Goal: Task Accomplishment & Management: Use online tool/utility

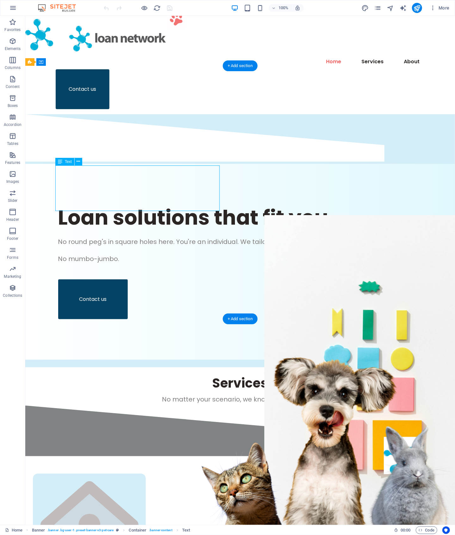
click at [89, 237] on div "No round peg's in square holes here. You're an individual. We tailor around wha…" at bounding box center [240, 250] width 365 height 27
click at [131, 237] on div "No round peg's in square holes here. You're an individual. We tailor around wha…" at bounding box center [240, 250] width 365 height 27
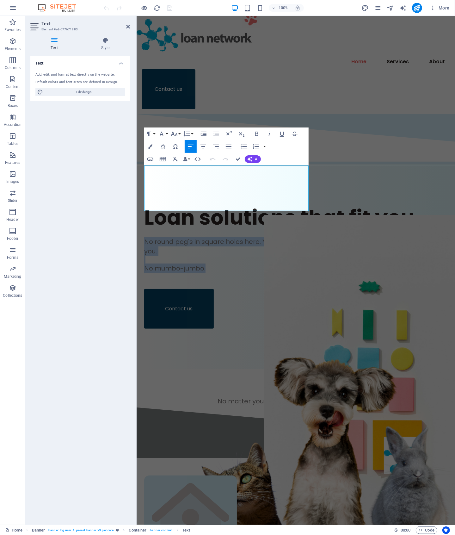
drag, startPoint x: 208, startPoint y: 204, endPoint x: 133, endPoint y: 170, distance: 82.9
copy div "No round peg's in square holes here. You're an individual. We tailor around wha…"
click at [93, 189] on div "Text Add, edit, and format text directly on the website. Default colors and fon…" at bounding box center [80, 288] width 100 height 464
click at [306, 215] on figure at bounding box center [367, 370] width 207 height 310
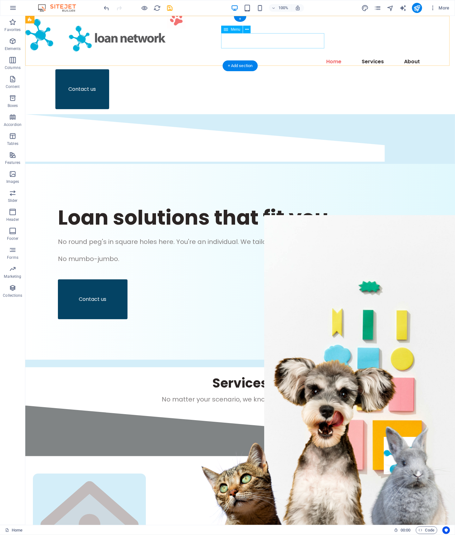
click at [309, 54] on nav "Home Services About" at bounding box center [240, 61] width 370 height 15
click at [13, 7] on icon "button" at bounding box center [13, 8] width 8 height 8
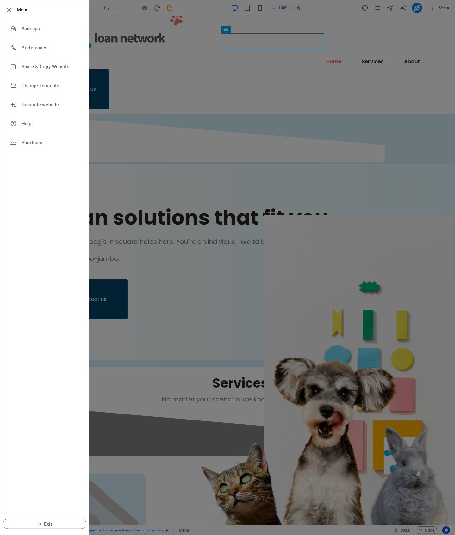
click at [253, 90] on div at bounding box center [227, 267] width 455 height 535
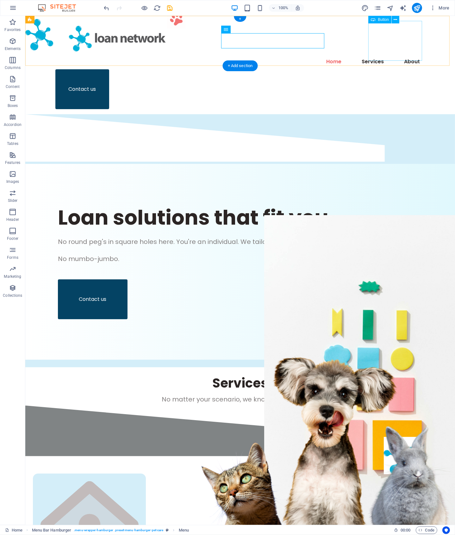
click at [395, 69] on div "Contact us" at bounding box center [240, 89] width 370 height 40
click at [14, 6] on icon "button" at bounding box center [13, 8] width 8 height 8
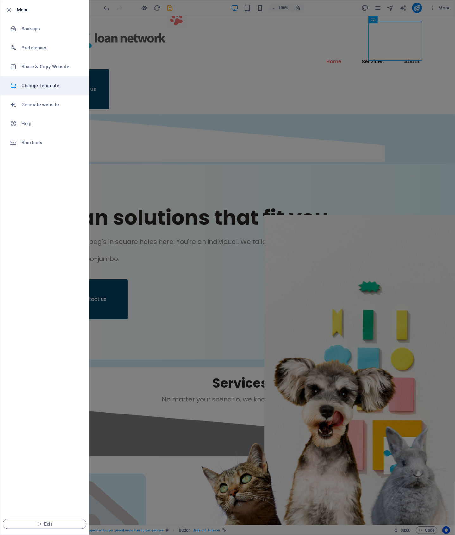
click at [48, 86] on h6 "Change Template" at bounding box center [51, 86] width 59 height 8
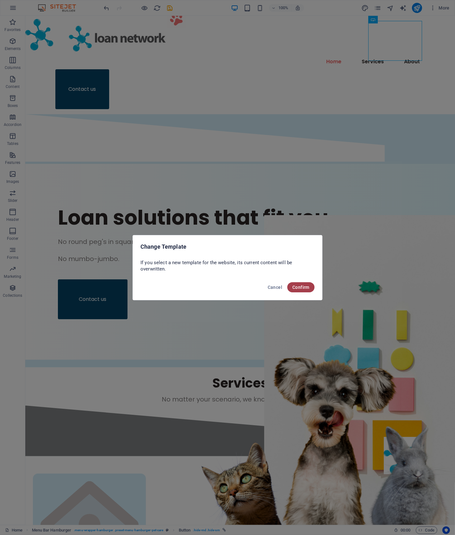
click at [306, 285] on span "Confirm" at bounding box center [300, 287] width 17 height 5
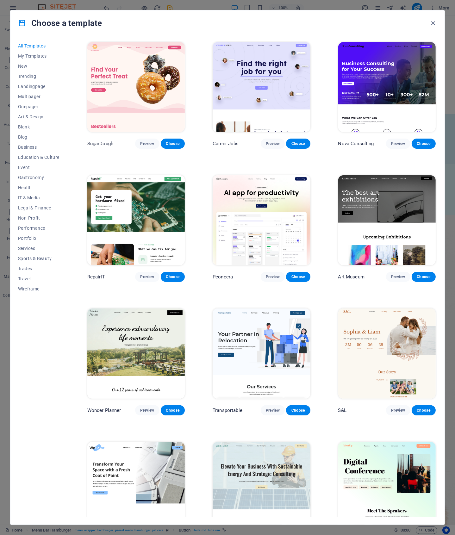
drag, startPoint x: 435, startPoint y: 70, endPoint x: 438, endPoint y: 77, distance: 7.7
click at [438, 77] on div "All Templates My Templates New Trending Landingpage Multipager Onepager Art & D…" at bounding box center [227, 280] width 434 height 489
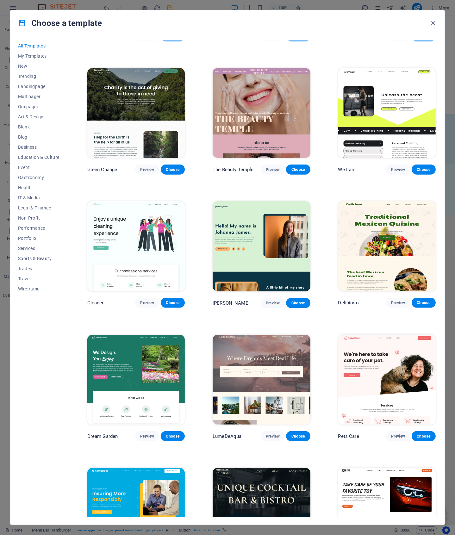
scroll to position [738, 0]
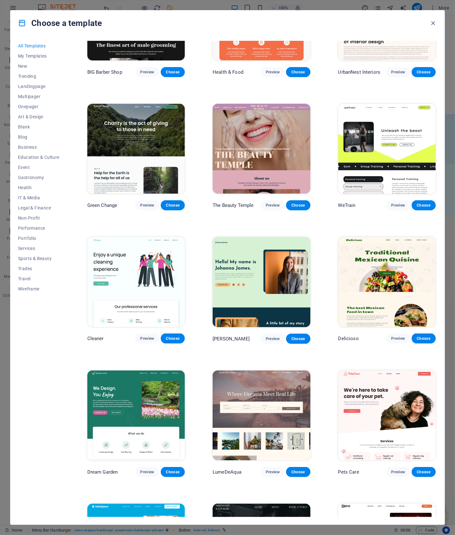
click at [421, 142] on img at bounding box center [386, 149] width 97 height 90
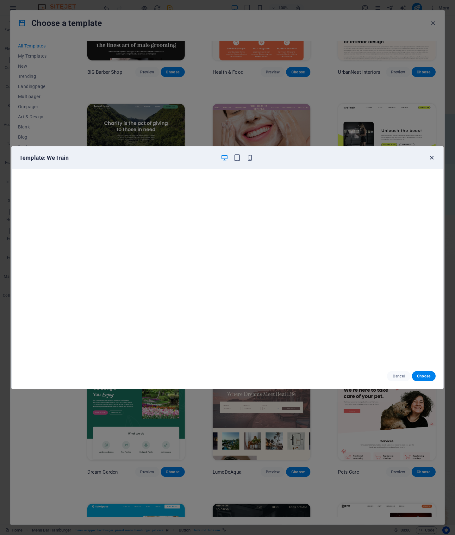
click at [433, 155] on icon "button" at bounding box center [431, 157] width 7 height 7
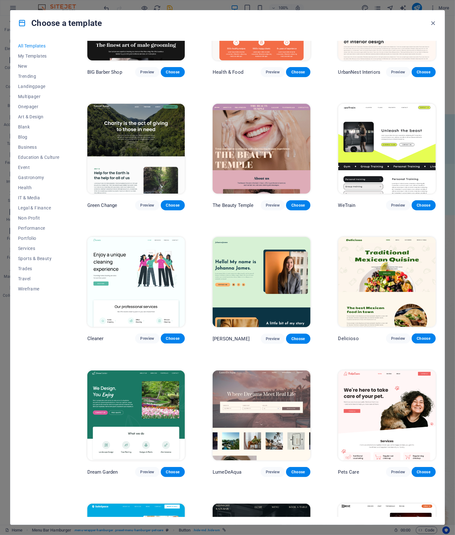
drag, startPoint x: 436, startPoint y: 111, endPoint x: 439, endPoint y: 302, distance: 191.1
click at [440, 313] on div "All Templates My Templates New Trending Landingpage Multipager Onepager Art & D…" at bounding box center [227, 280] width 434 height 489
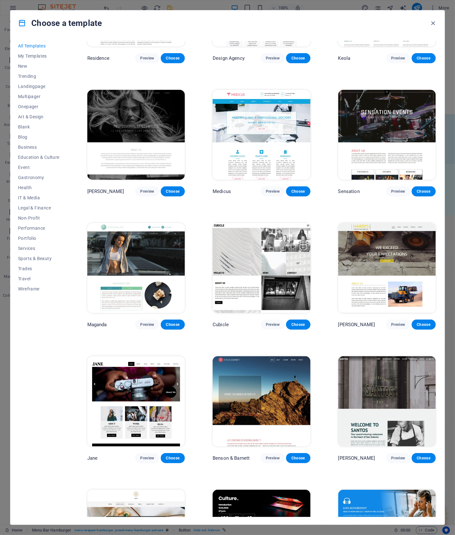
scroll to position [5674, 0]
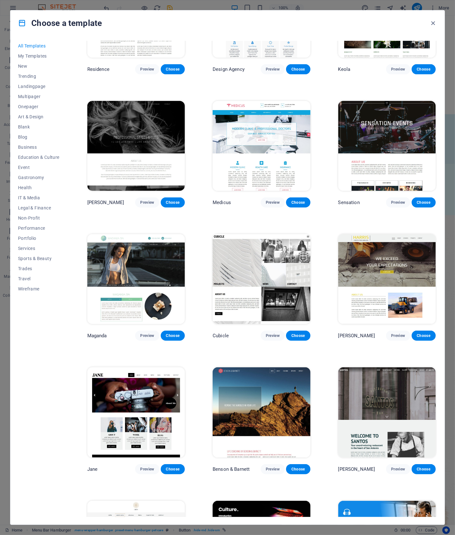
click at [125, 253] on img at bounding box center [135, 279] width 97 height 90
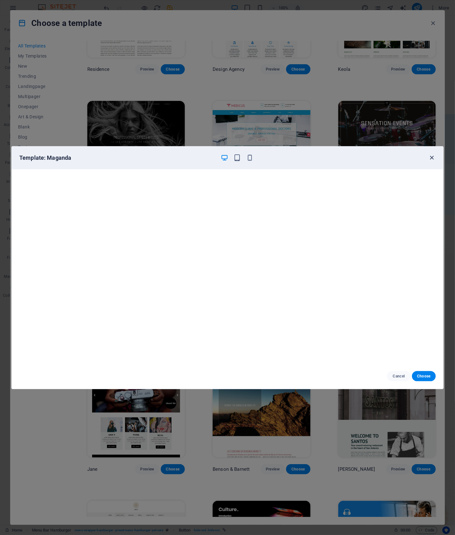
click at [431, 157] on icon "button" at bounding box center [431, 157] width 7 height 7
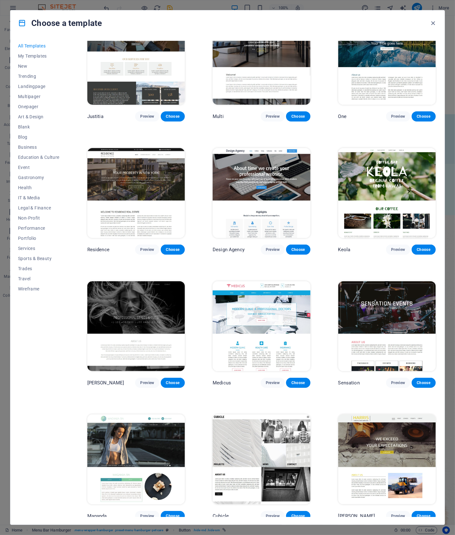
scroll to position [5471, 0]
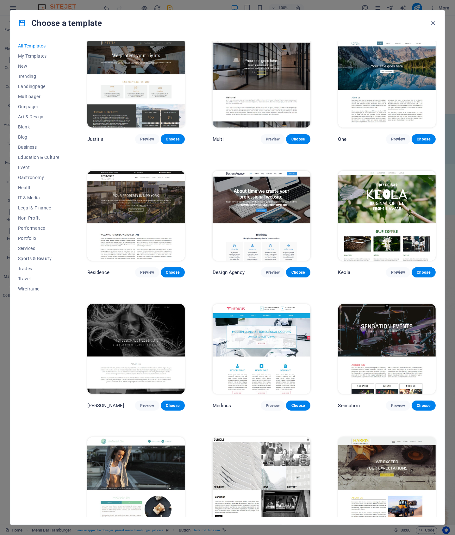
click at [286, 191] on img at bounding box center [261, 216] width 97 height 90
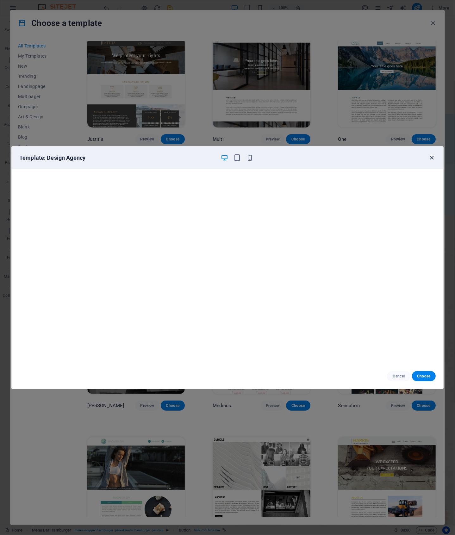
click at [432, 156] on icon "button" at bounding box center [431, 157] width 7 height 7
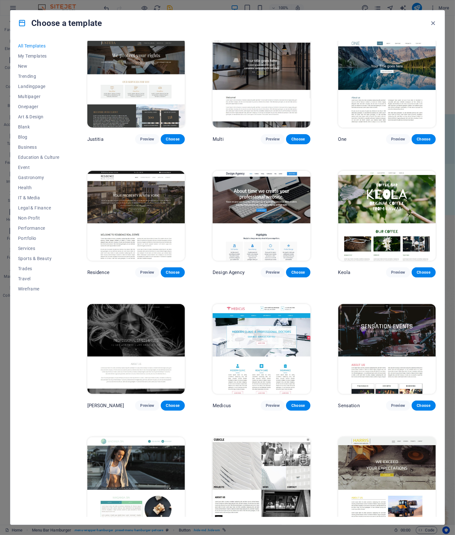
click at [153, 212] on img at bounding box center [135, 216] width 97 height 90
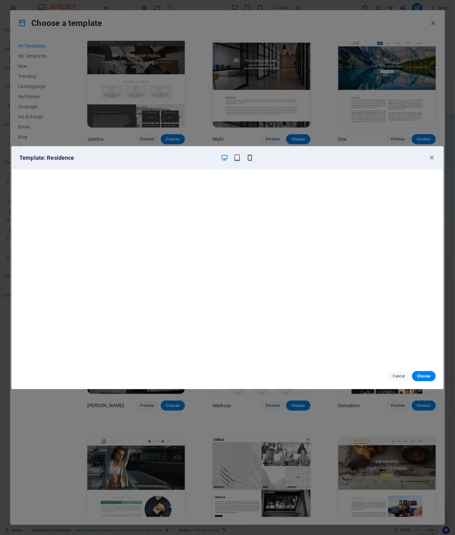
click at [251, 158] on icon "button" at bounding box center [249, 157] width 7 height 7
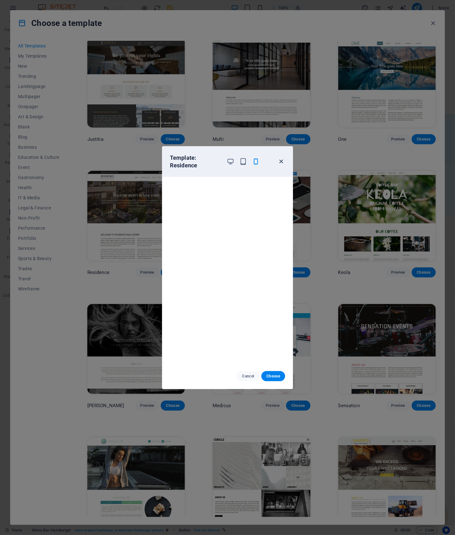
click at [280, 160] on icon "button" at bounding box center [281, 161] width 7 height 7
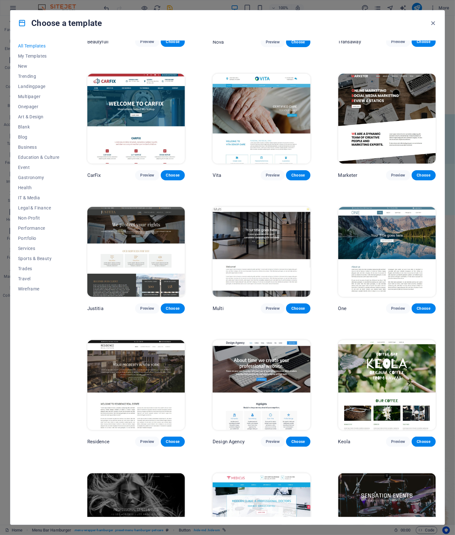
scroll to position [5279, 0]
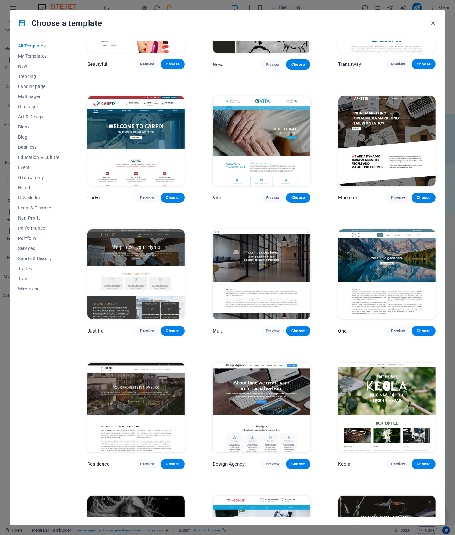
click at [368, 248] on img at bounding box center [386, 274] width 97 height 90
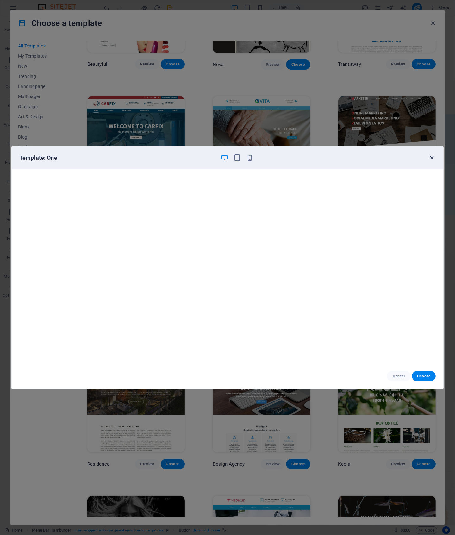
click at [433, 157] on icon "button" at bounding box center [431, 157] width 7 height 7
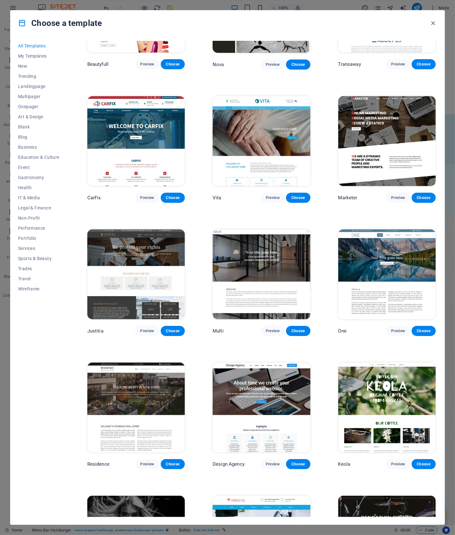
click at [389, 243] on img at bounding box center [386, 274] width 97 height 90
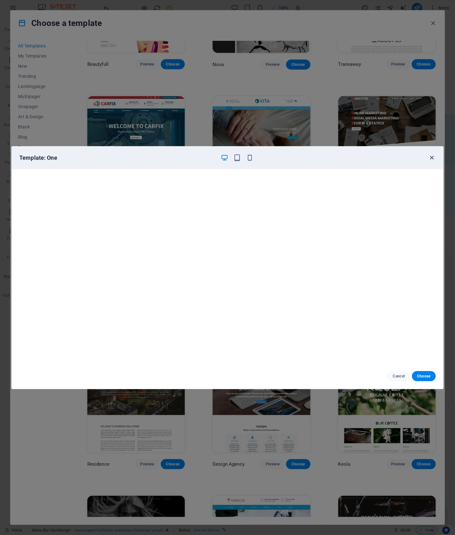
click at [430, 158] on icon "button" at bounding box center [431, 157] width 7 height 7
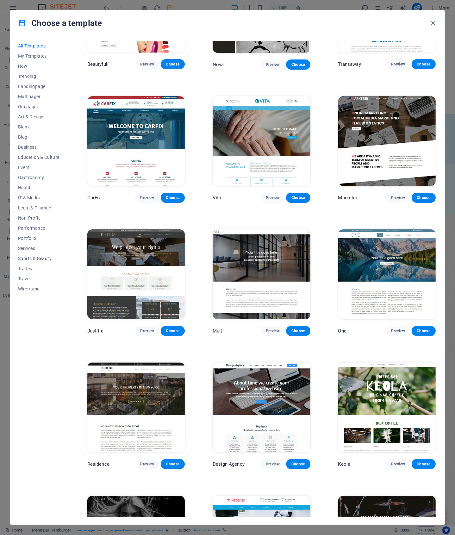
click at [295, 110] on img at bounding box center [261, 141] width 97 height 90
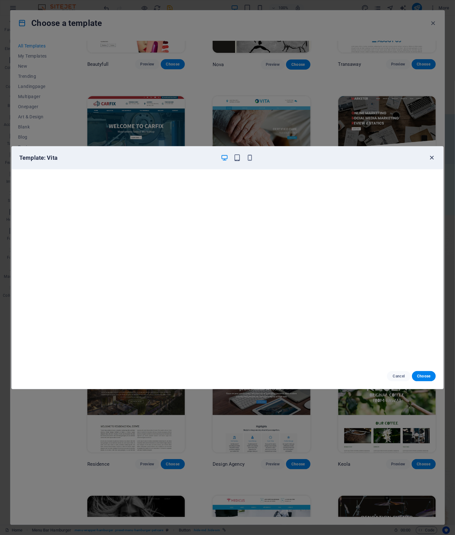
click at [430, 158] on icon "button" at bounding box center [431, 157] width 7 height 7
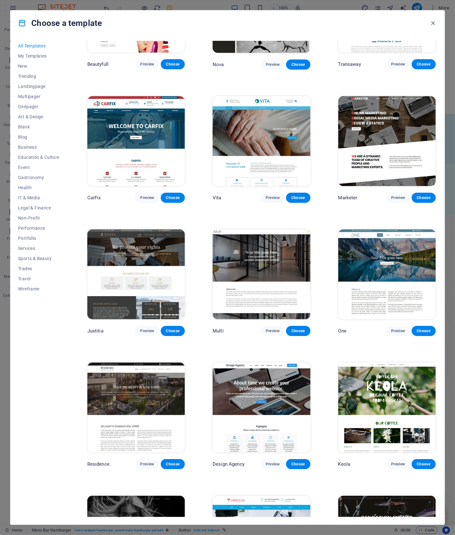
drag, startPoint x: 437, startPoint y: 396, endPoint x: 438, endPoint y: 378, distance: 18.1
click at [438, 378] on div "All Templates My Templates New Trending Landingpage Multipager Onepager Art & D…" at bounding box center [227, 280] width 434 height 489
drag, startPoint x: 436, startPoint y: 387, endPoint x: 436, endPoint y: 372, distance: 15.5
click at [436, 372] on div "SugarDough Preview Choose Career Jobs Preview Choose Nova Consulting Preview Ch…" at bounding box center [261, 279] width 351 height 476
drag, startPoint x: 436, startPoint y: 389, endPoint x: 436, endPoint y: 367, distance: 22.5
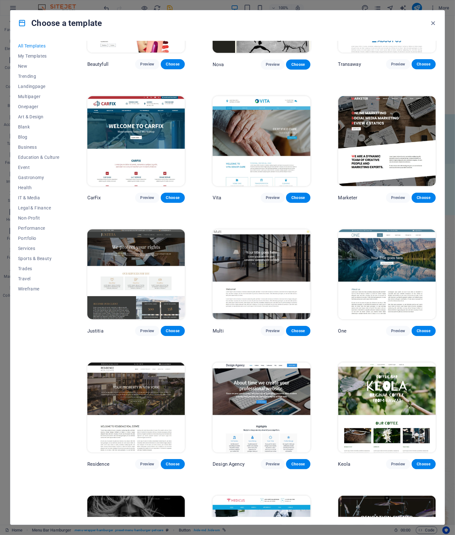
click at [436, 367] on div "SugarDough Preview Choose Career Jobs Preview Choose Nova Consulting Preview Ch…" at bounding box center [261, 279] width 351 height 476
drag, startPoint x: 436, startPoint y: 386, endPoint x: 436, endPoint y: 234, distance: 151.9
click at [436, 373] on div "Keola Preview Choose" at bounding box center [387, 415] width 100 height 108
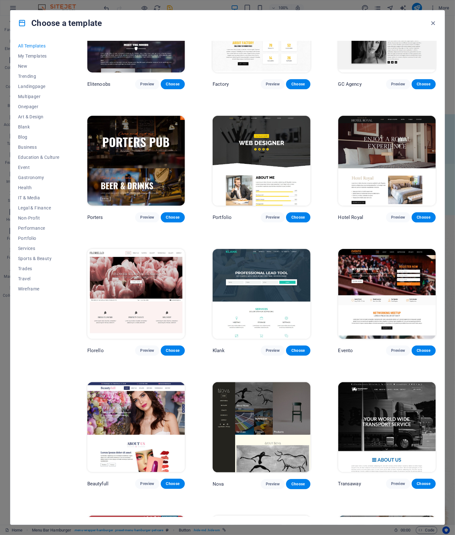
scroll to position [4845, 0]
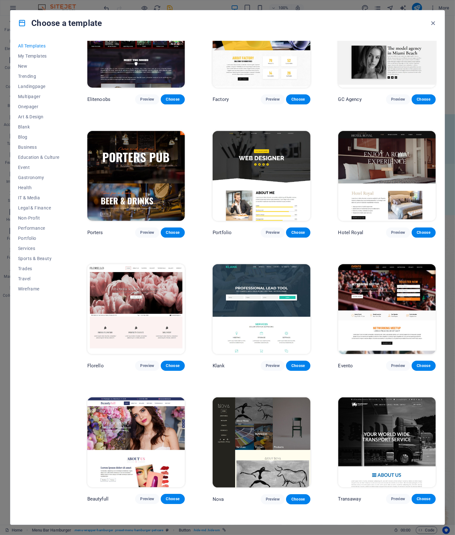
click at [289, 264] on img at bounding box center [261, 309] width 97 height 90
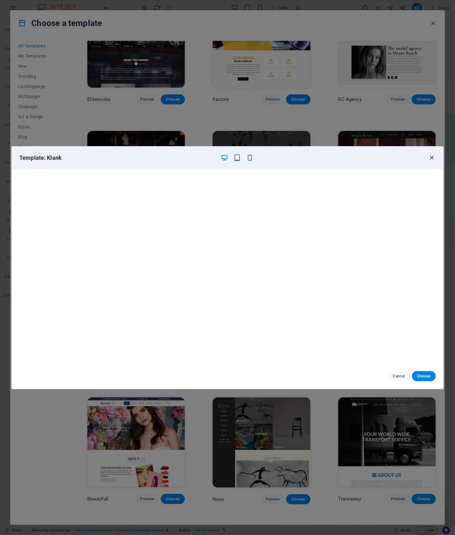
click at [433, 155] on icon "button" at bounding box center [431, 157] width 7 height 7
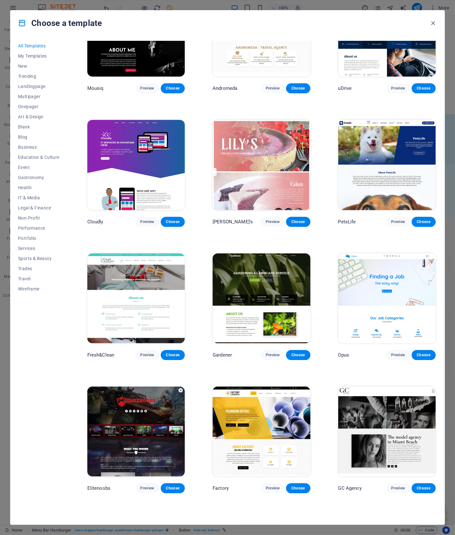
scroll to position [4433, 0]
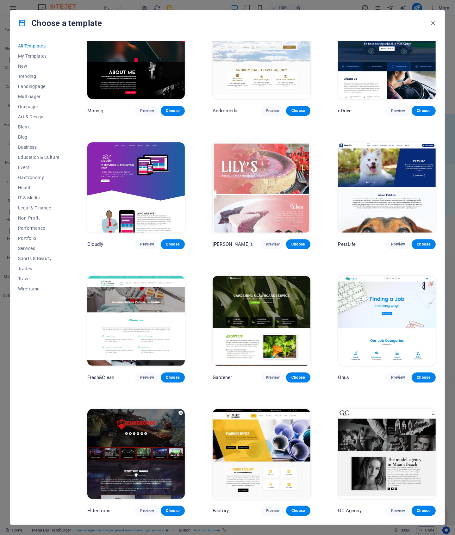
click at [167, 291] on img at bounding box center [135, 321] width 97 height 90
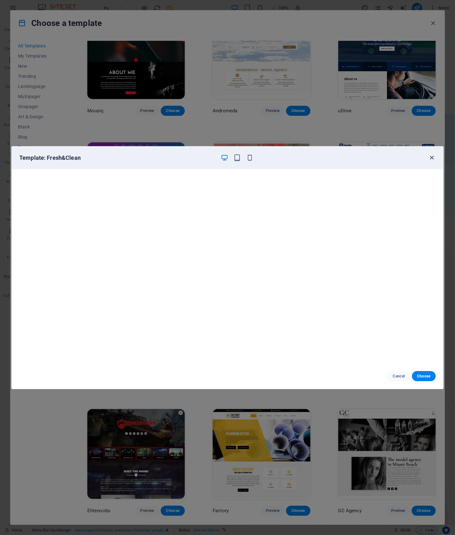
click at [431, 159] on icon "button" at bounding box center [431, 157] width 7 height 7
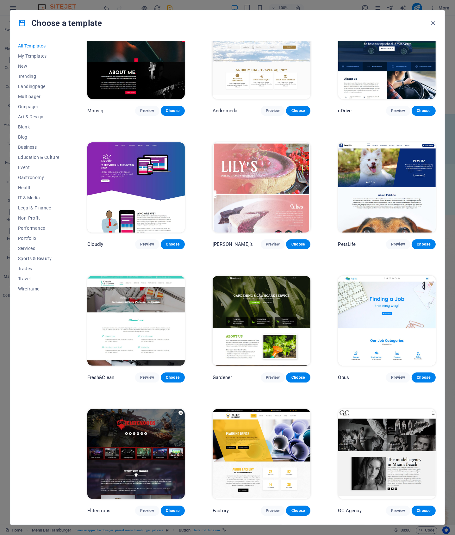
drag, startPoint x: 438, startPoint y: 334, endPoint x: 438, endPoint y: 328, distance: 6.3
click at [438, 328] on div "All Templates My Templates New Trending Landingpage Multipager Onepager Art & D…" at bounding box center [227, 280] width 434 height 489
drag, startPoint x: 436, startPoint y: 331, endPoint x: 437, endPoint y: 322, distance: 8.3
click at [437, 322] on div "All Templates My Templates New Trending Landingpage Multipager Onepager Art & D…" at bounding box center [227, 280] width 434 height 489
drag, startPoint x: 436, startPoint y: 334, endPoint x: 437, endPoint y: 321, distance: 13.7
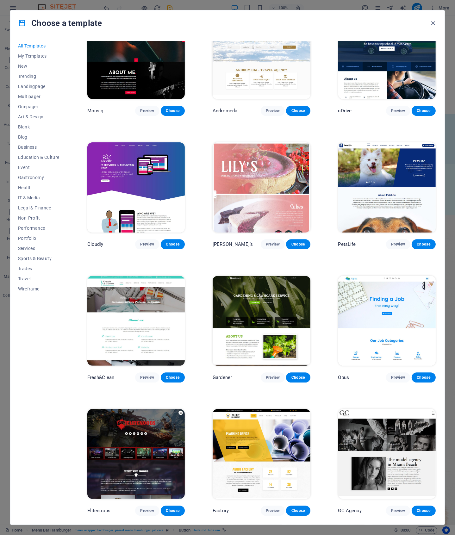
click at [437, 321] on div "All Templates My Templates New Trending Landingpage Multipager Onepager Art & D…" at bounding box center [227, 280] width 434 height 489
drag, startPoint x: 436, startPoint y: 332, endPoint x: 437, endPoint y: 287, distance: 44.3
click at [437, 299] on div "SugarDough Preview Choose Career Jobs Preview Choose Nova Consulting Preview Ch…" at bounding box center [261, 279] width 351 height 476
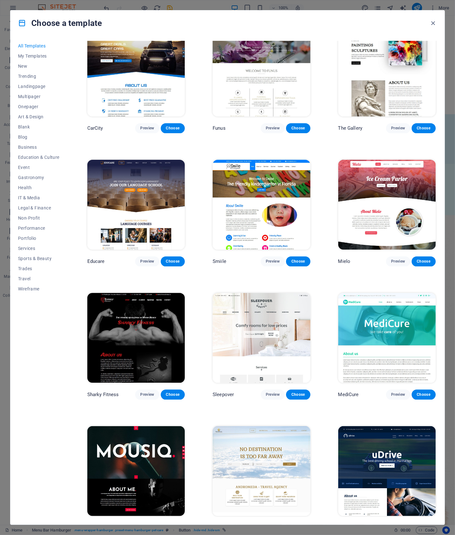
scroll to position [3999, 0]
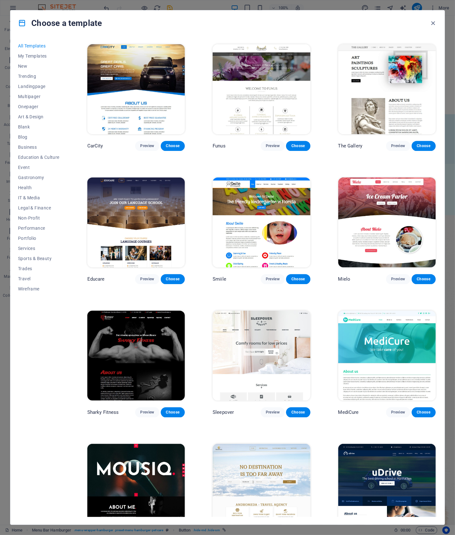
click at [170, 198] on img at bounding box center [135, 223] width 97 height 90
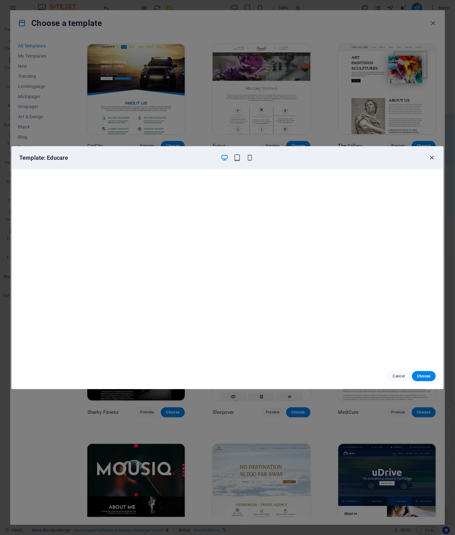
click at [433, 158] on icon "button" at bounding box center [431, 157] width 7 height 7
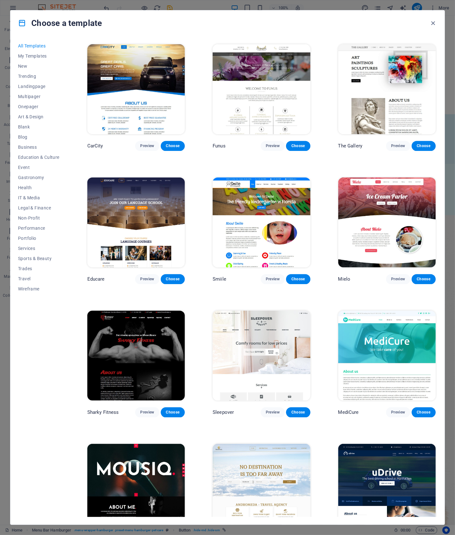
drag, startPoint x: 435, startPoint y: 304, endPoint x: 436, endPoint y: 290, distance: 13.9
click at [436, 290] on div "SugarDough Preview Choose Career Jobs Preview Choose Nova Consulting Preview Ch…" at bounding box center [261, 279] width 351 height 476
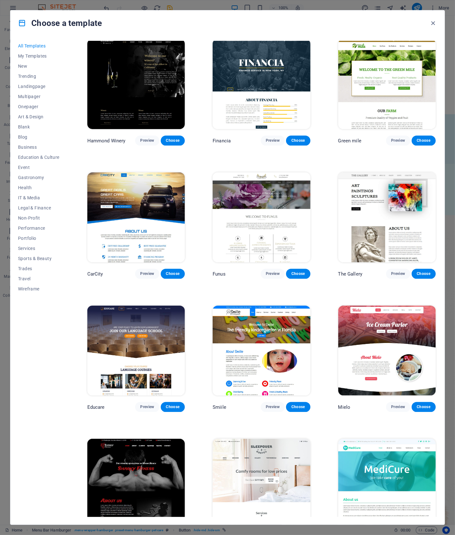
scroll to position [3818, 0]
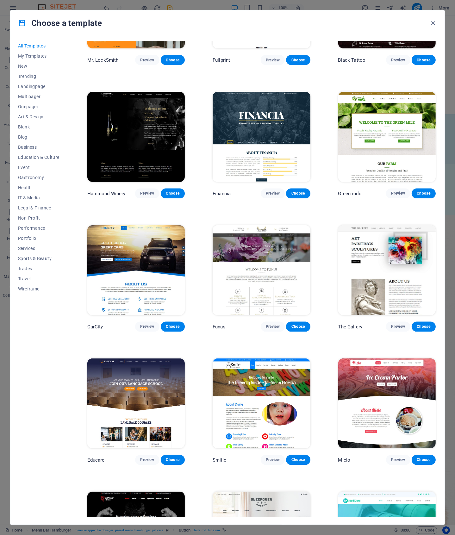
click at [287, 249] on img at bounding box center [261, 270] width 97 height 90
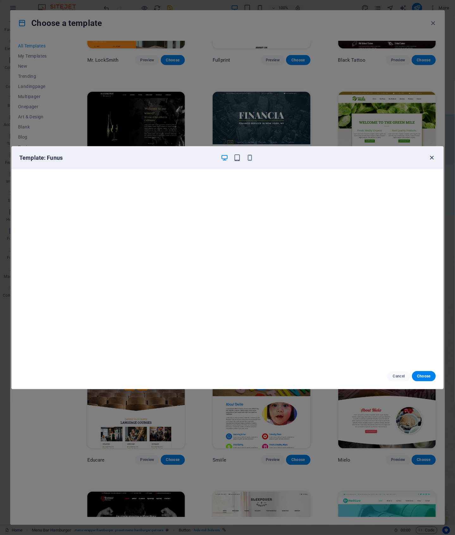
click at [431, 158] on icon "button" at bounding box center [431, 157] width 7 height 7
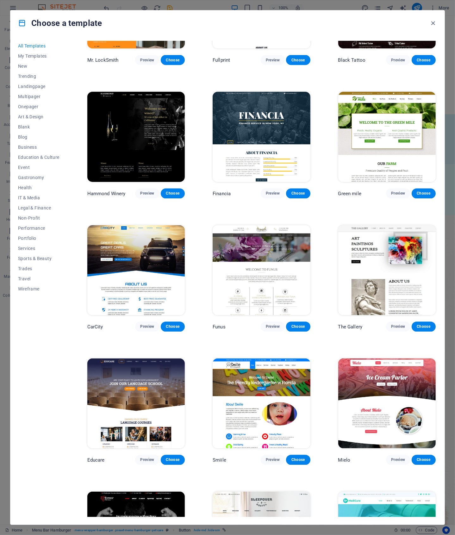
click at [147, 241] on img at bounding box center [135, 270] width 97 height 90
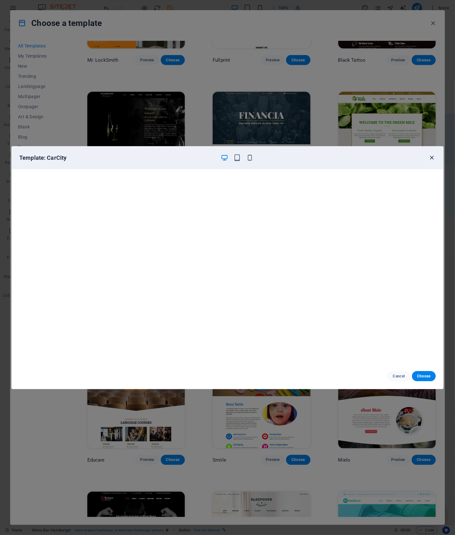
click at [430, 157] on icon "button" at bounding box center [431, 157] width 7 height 7
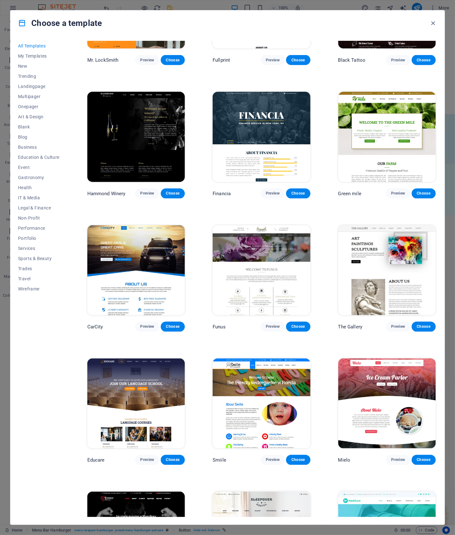
click at [289, 115] on img at bounding box center [261, 137] width 97 height 90
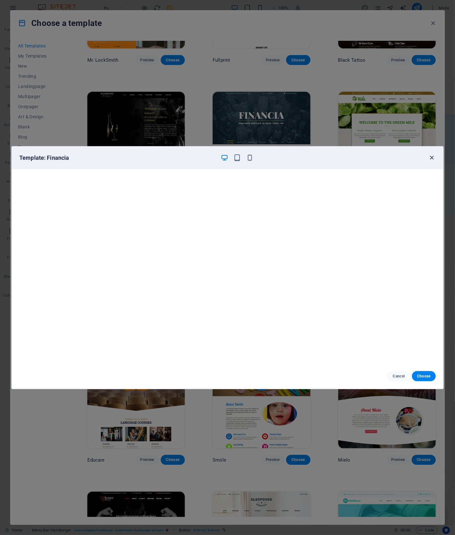
click at [433, 158] on icon "button" at bounding box center [431, 157] width 7 height 7
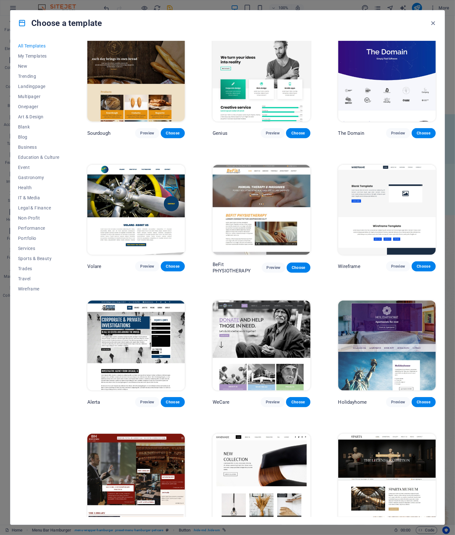
scroll to position [3198, 0]
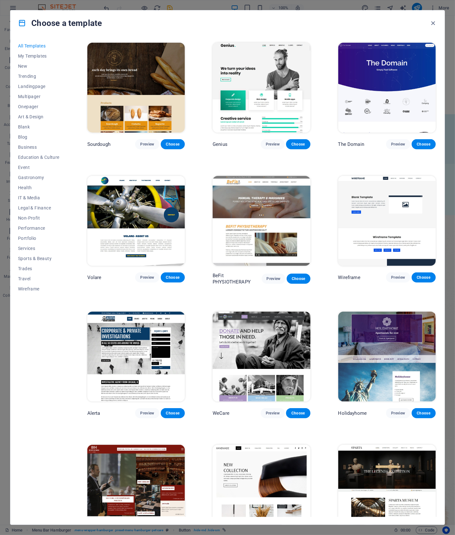
click at [378, 209] on img at bounding box center [386, 221] width 97 height 90
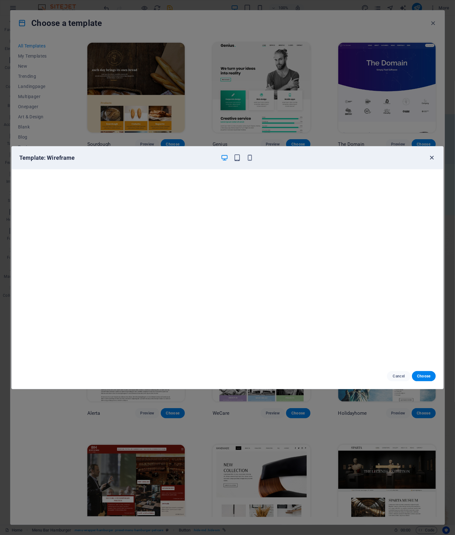
click at [432, 159] on icon "button" at bounding box center [431, 157] width 7 height 7
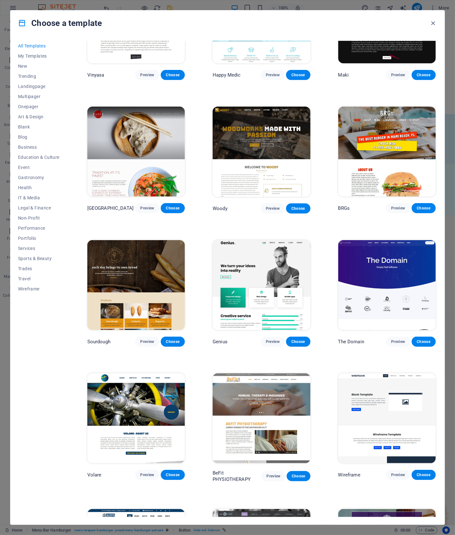
scroll to position [2984, 0]
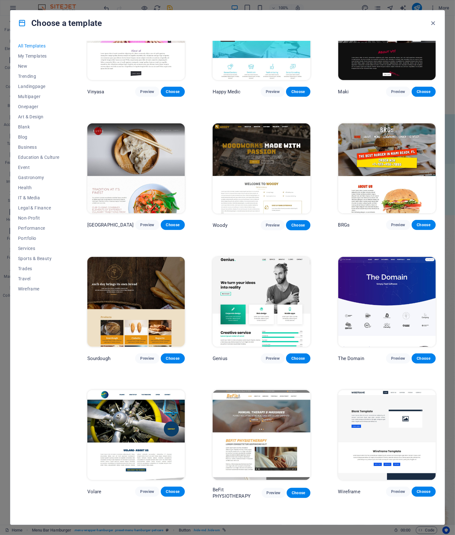
click at [268, 269] on img at bounding box center [261, 302] width 97 height 90
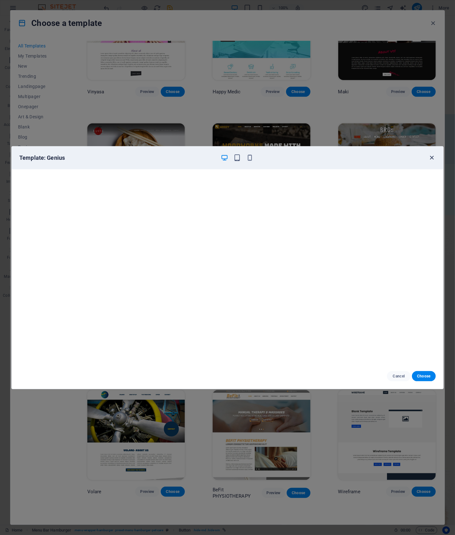
click at [430, 158] on icon "button" at bounding box center [431, 157] width 7 height 7
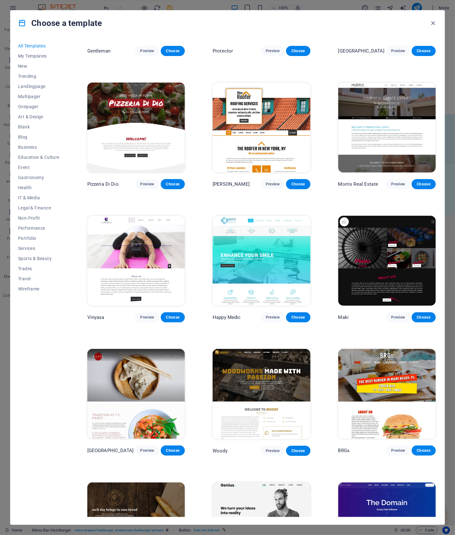
scroll to position [2741, 0]
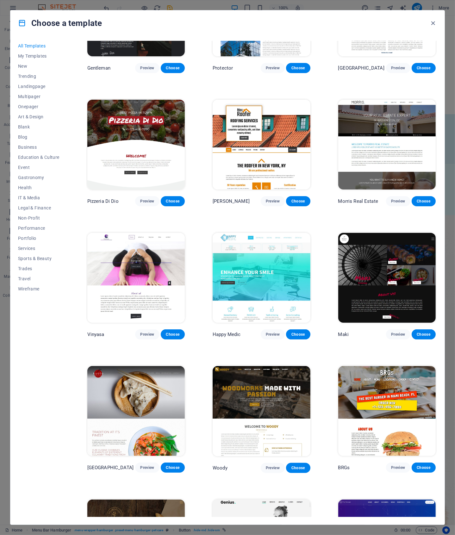
click at [263, 256] on img at bounding box center [261, 278] width 97 height 90
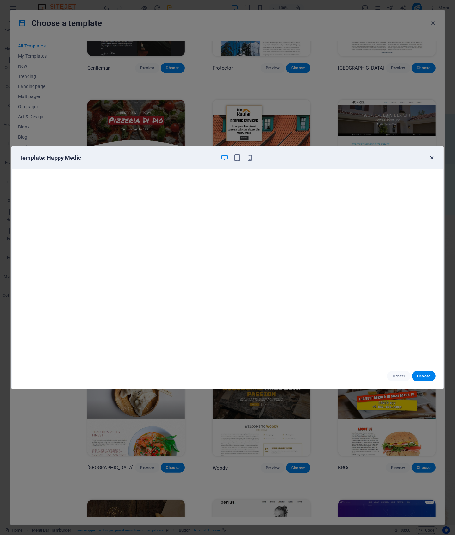
click at [429, 158] on icon "button" at bounding box center [431, 157] width 7 height 7
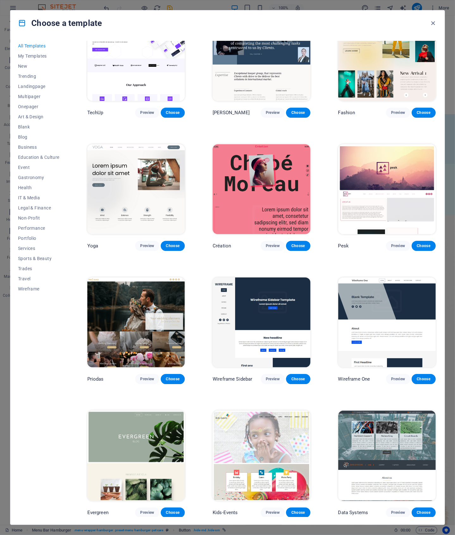
scroll to position [2014, 0]
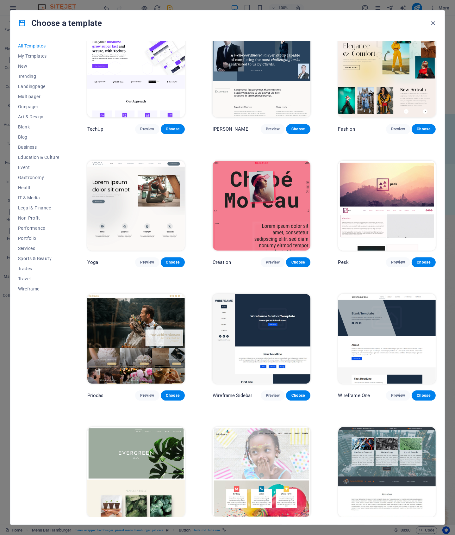
click at [148, 192] on img at bounding box center [135, 206] width 97 height 90
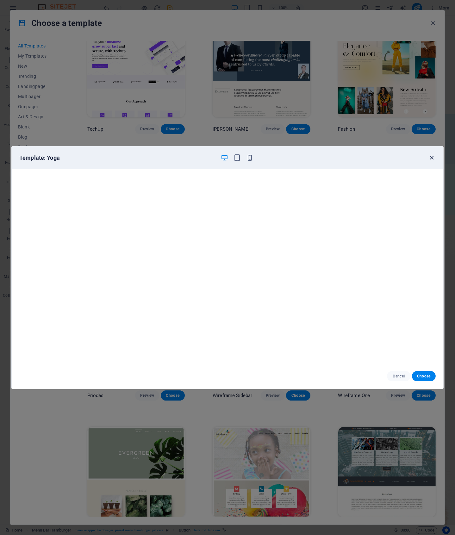
click at [430, 159] on icon "button" at bounding box center [431, 157] width 7 height 7
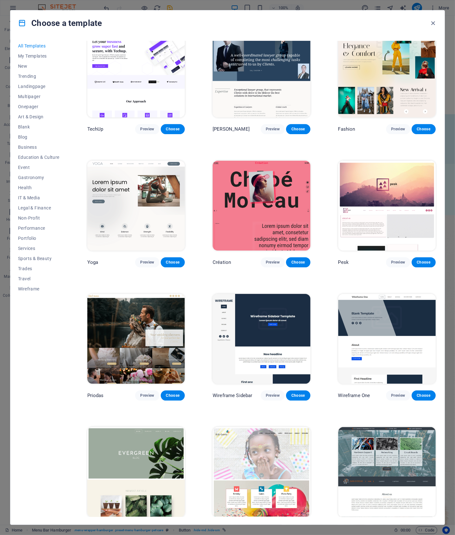
drag, startPoint x: 437, startPoint y: 188, endPoint x: 438, endPoint y: 178, distance: 10.6
click at [438, 178] on div "All Templates My Templates New Trending Landingpage Multipager Onepager Art & D…" at bounding box center [227, 280] width 434 height 489
drag, startPoint x: 436, startPoint y: 186, endPoint x: 436, endPoint y: 170, distance: 16.1
click at [436, 170] on div "SugarDough Preview Choose Career Jobs Preview Choose Nova Consulting Preview Ch…" at bounding box center [261, 279] width 351 height 476
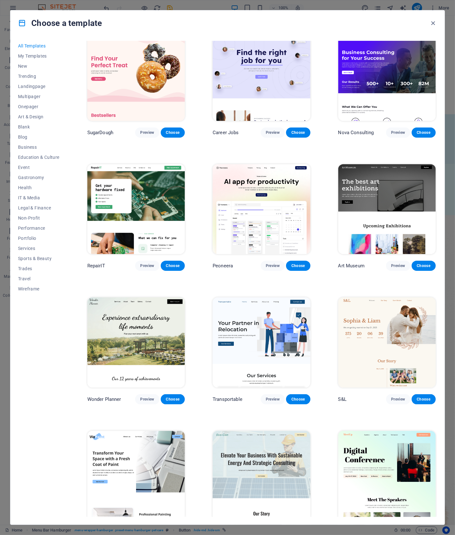
scroll to position [0, 0]
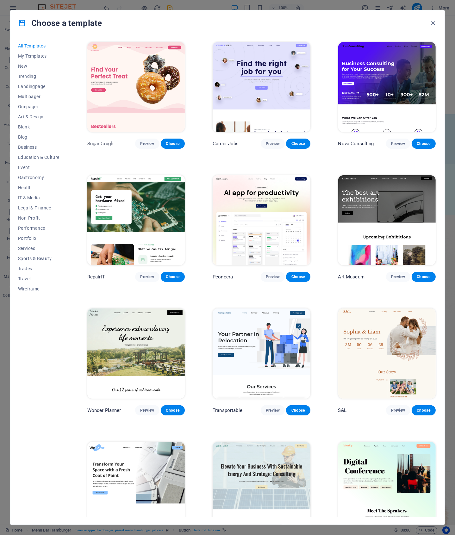
click at [258, 322] on img at bounding box center [261, 354] width 97 height 90
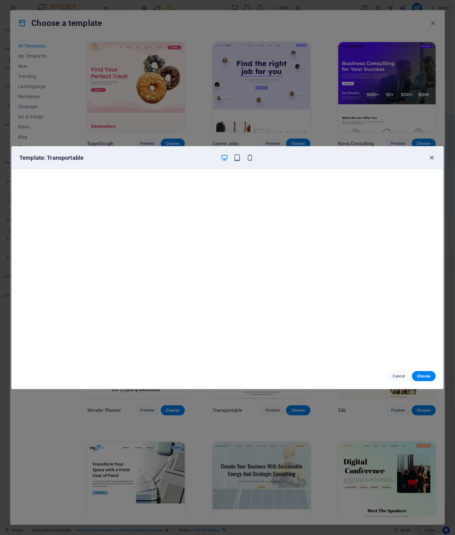
click at [429, 157] on icon "button" at bounding box center [431, 157] width 7 height 7
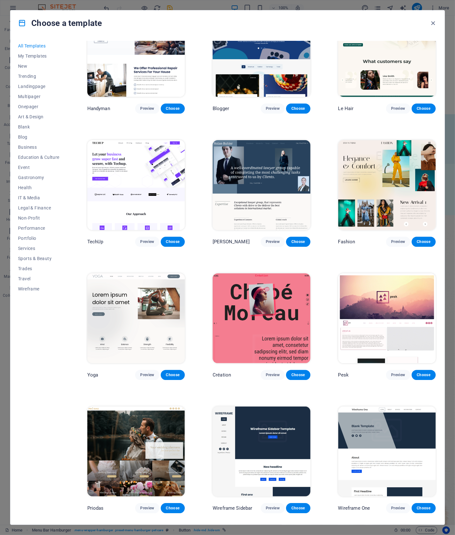
scroll to position [1906, 0]
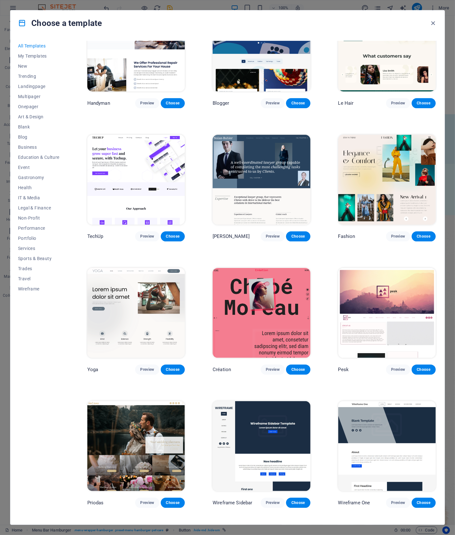
click at [254, 164] on img at bounding box center [261, 180] width 97 height 90
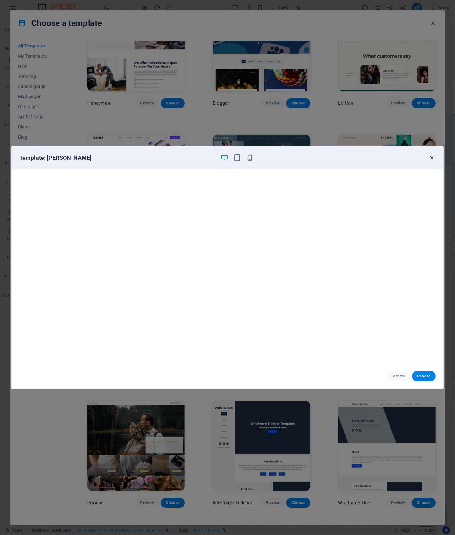
click at [431, 158] on icon "button" at bounding box center [431, 157] width 7 height 7
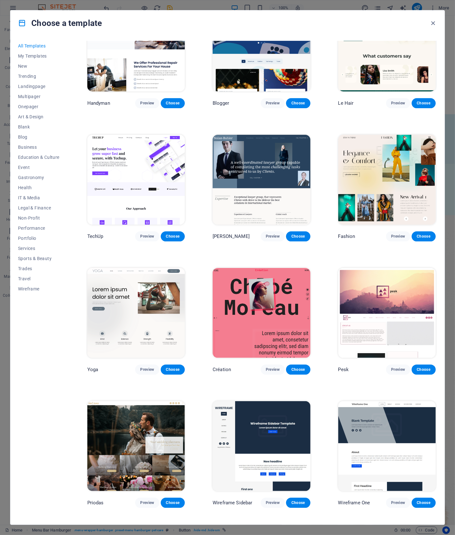
drag, startPoint x: 435, startPoint y: 172, endPoint x: 437, endPoint y: 184, distance: 12.2
click at [437, 184] on div "All Templates My Templates New Trending Landingpage Multipager Onepager Art & D…" at bounding box center [227, 280] width 434 height 489
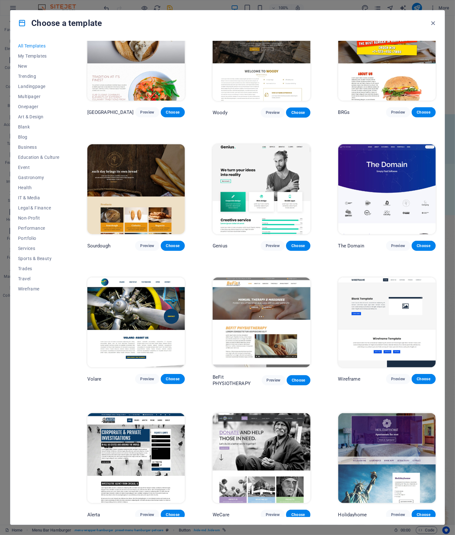
scroll to position [3091, 0]
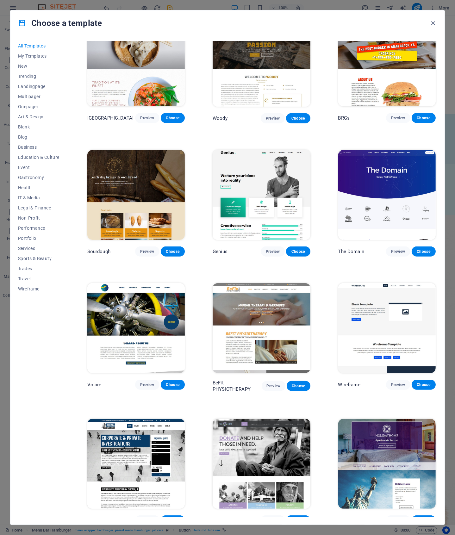
click at [284, 166] on img at bounding box center [261, 195] width 97 height 90
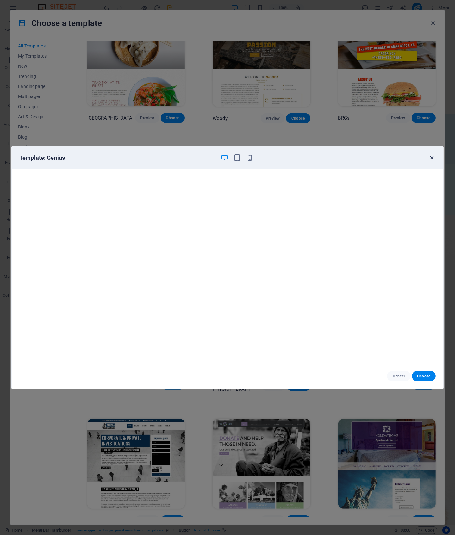
click at [431, 158] on icon "button" at bounding box center [431, 157] width 7 height 7
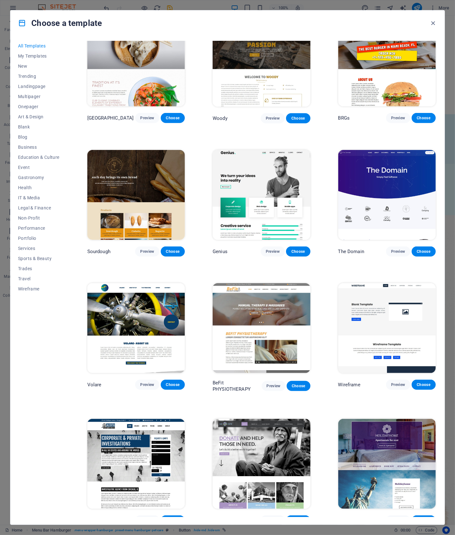
click at [291, 195] on img at bounding box center [261, 195] width 97 height 90
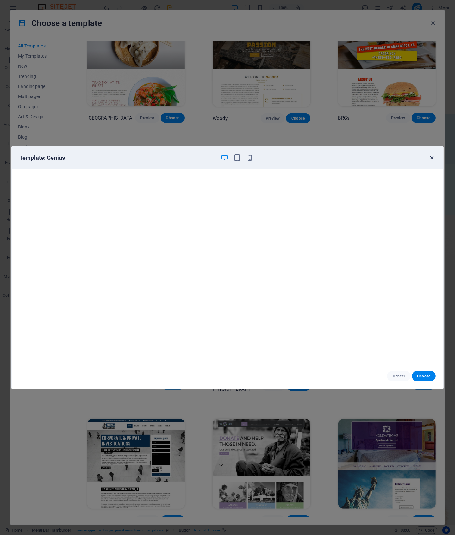
click at [432, 158] on icon "button" at bounding box center [431, 157] width 7 height 7
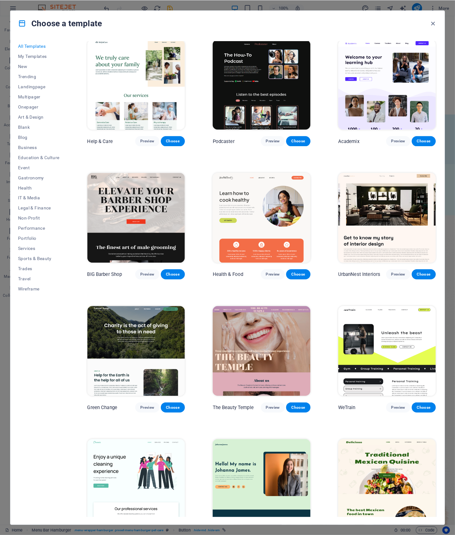
scroll to position [581, 0]
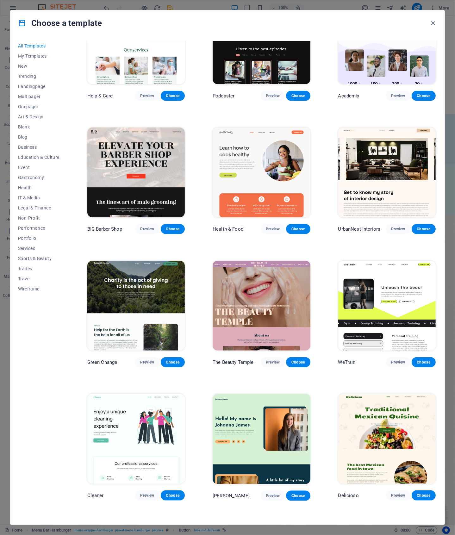
click at [402, 308] on img at bounding box center [386, 306] width 97 height 90
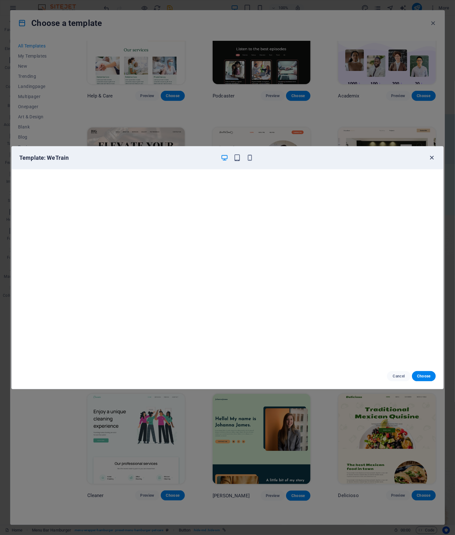
click at [431, 160] on icon "button" at bounding box center [431, 157] width 7 height 7
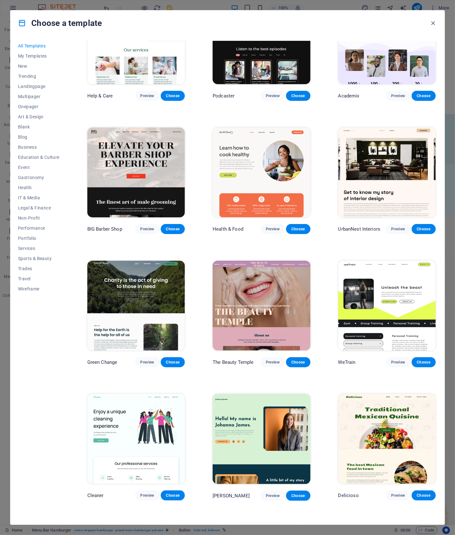
scroll to position [580, 0]
click at [414, 290] on img at bounding box center [386, 306] width 97 height 90
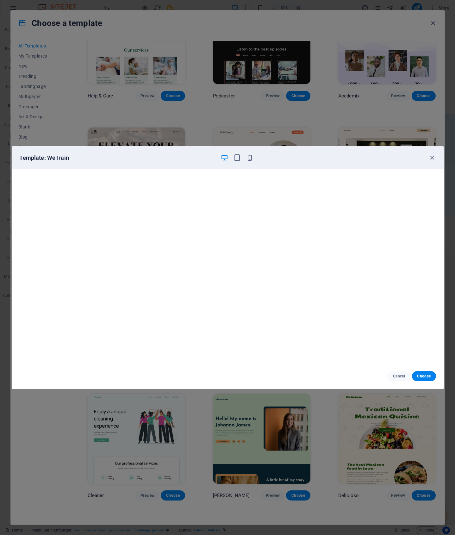
scroll to position [581, 0]
click at [432, 158] on icon "button" at bounding box center [431, 157] width 7 height 7
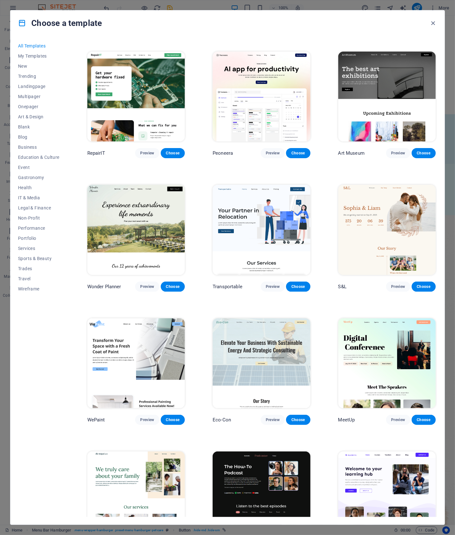
scroll to position [141, 0]
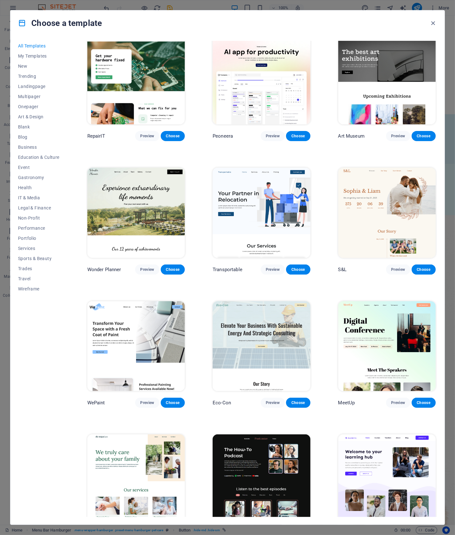
click at [281, 206] on img at bounding box center [261, 213] width 97 height 90
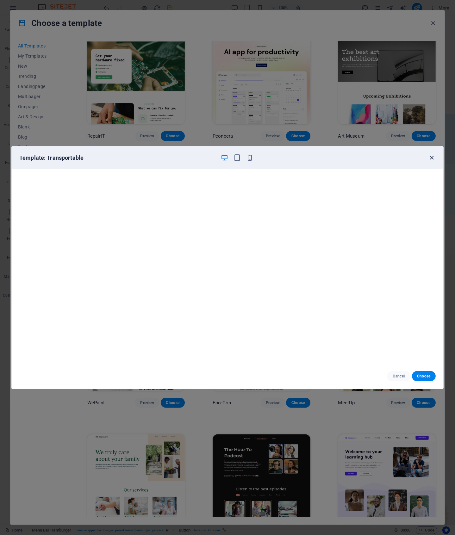
click at [429, 157] on icon "button" at bounding box center [431, 157] width 7 height 7
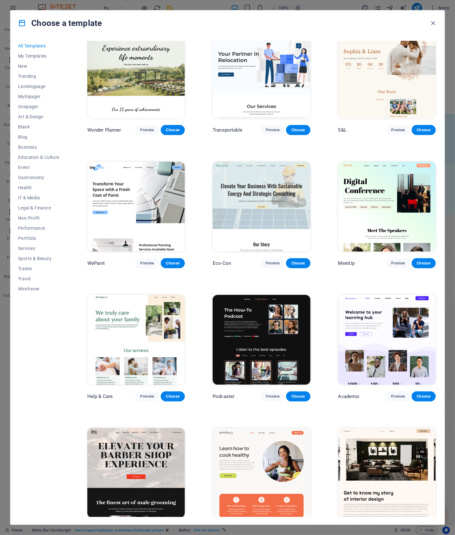
scroll to position [322, 0]
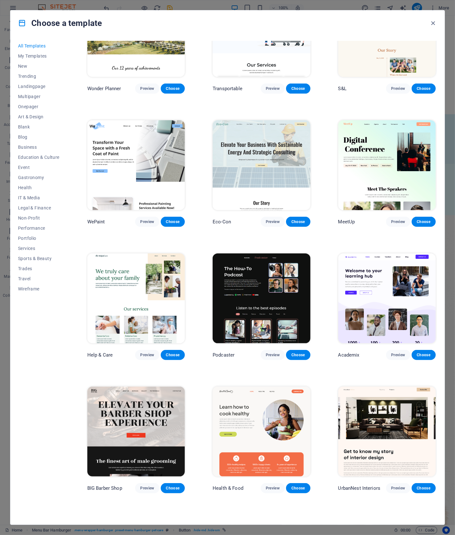
click at [158, 162] on img at bounding box center [135, 165] width 97 height 90
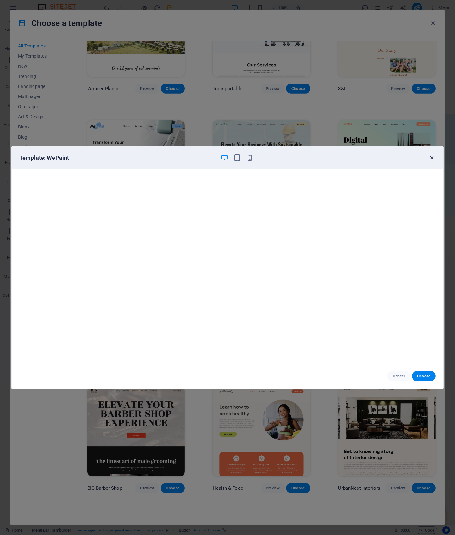
click at [430, 156] on icon "button" at bounding box center [431, 157] width 7 height 7
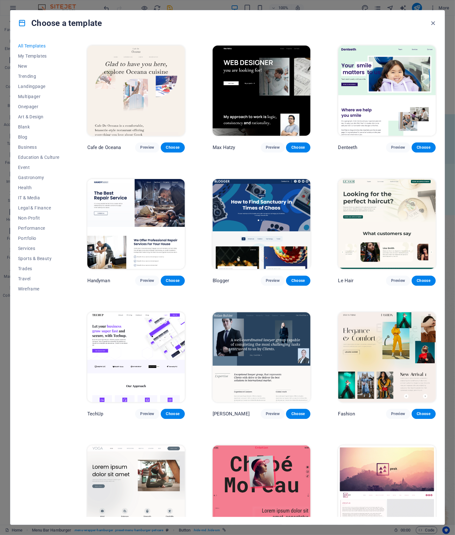
scroll to position [1735, 0]
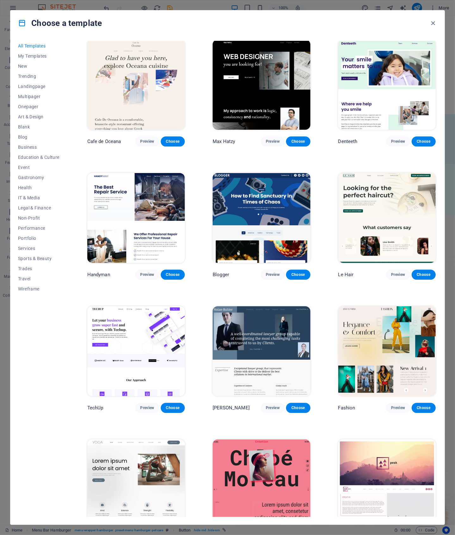
click at [141, 213] on img at bounding box center [135, 218] width 97 height 90
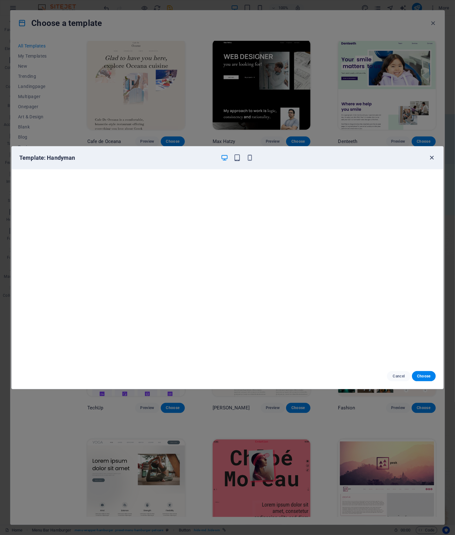
click at [431, 158] on icon "button" at bounding box center [431, 157] width 7 height 7
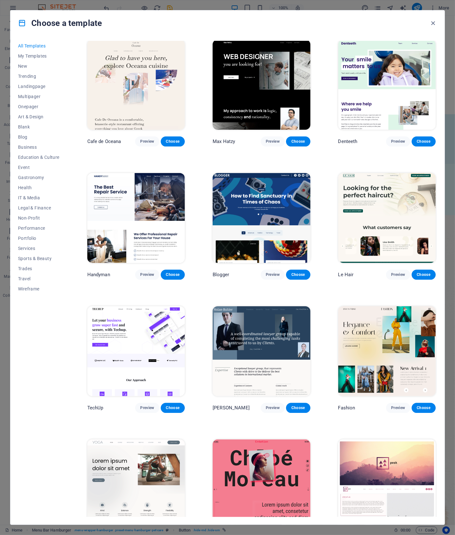
drag, startPoint x: 435, startPoint y: 168, endPoint x: 438, endPoint y: 183, distance: 15.7
click at [438, 183] on div "All Templates My Templates New Trending Landingpage Multipager Onepager Art & D…" at bounding box center [227, 280] width 434 height 489
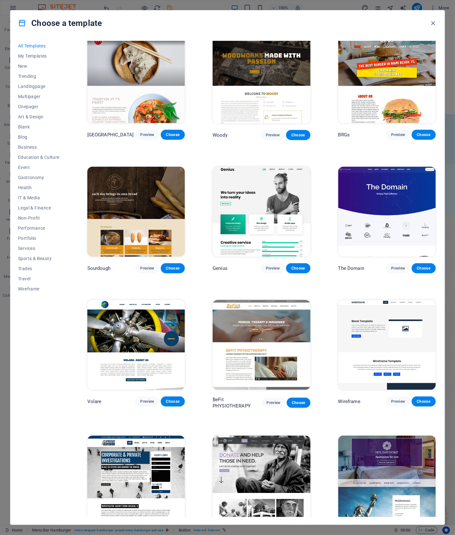
scroll to position [3085, 0]
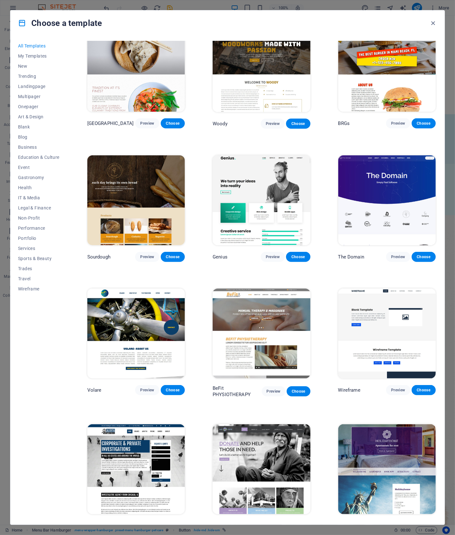
click at [293, 179] on img at bounding box center [261, 200] width 97 height 90
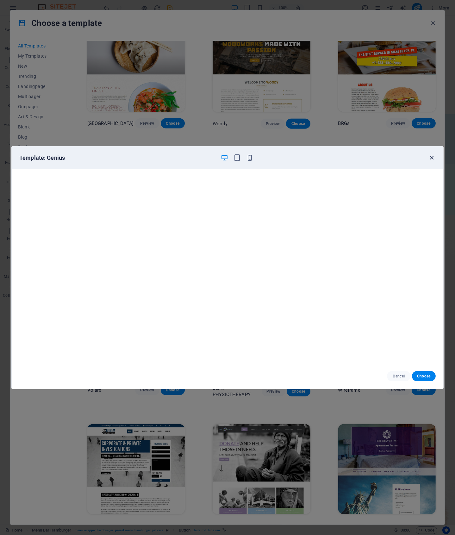
click at [434, 156] on icon "button" at bounding box center [431, 157] width 7 height 7
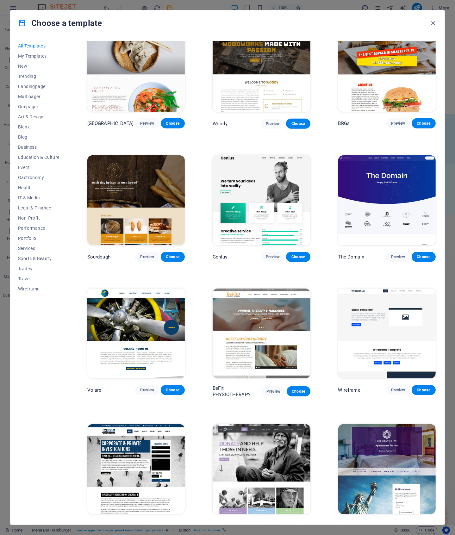
click at [416, 212] on img at bounding box center [386, 200] width 97 height 90
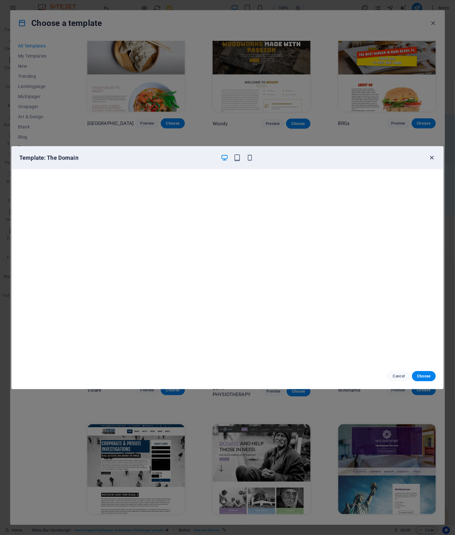
click at [432, 159] on icon "button" at bounding box center [431, 157] width 7 height 7
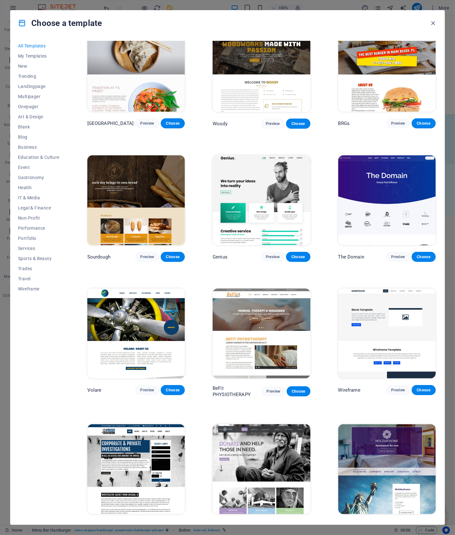
click at [248, 451] on img at bounding box center [261, 469] width 97 height 90
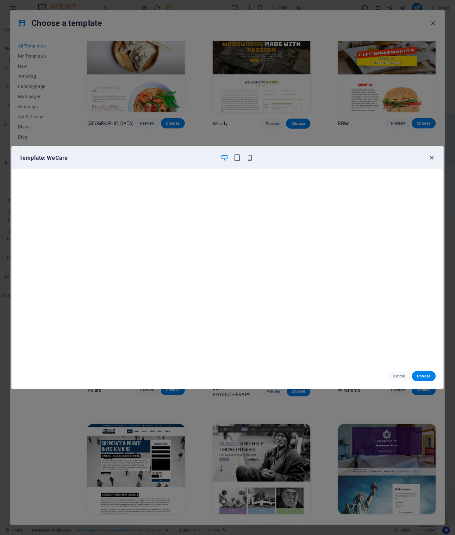
click at [433, 159] on icon "button" at bounding box center [431, 157] width 7 height 7
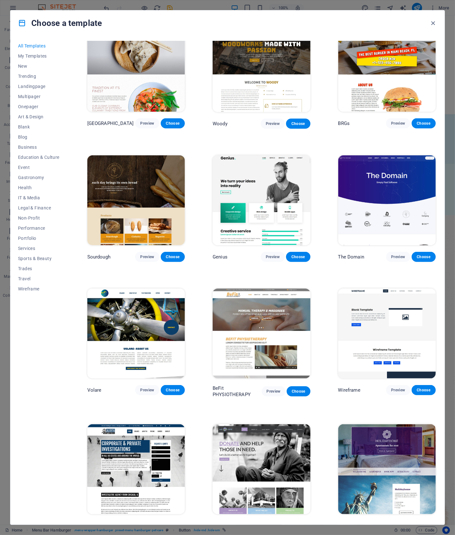
click at [411, 313] on img at bounding box center [386, 334] width 97 height 90
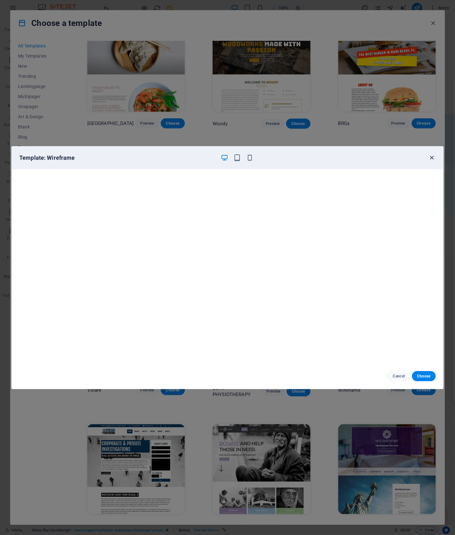
click at [431, 158] on icon "button" at bounding box center [431, 157] width 7 height 7
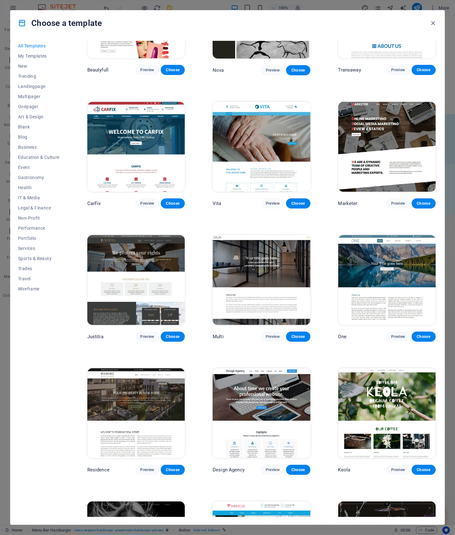
scroll to position [5279, 0]
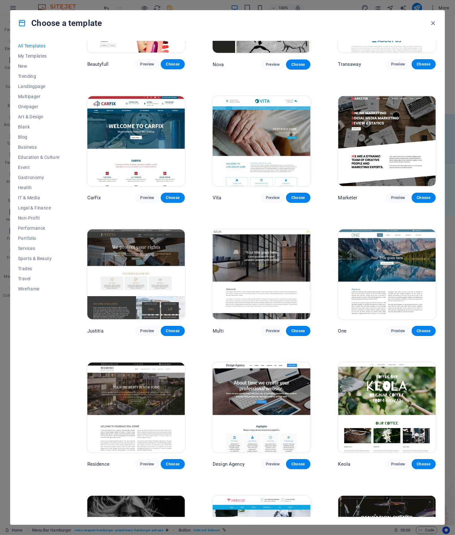
click at [395, 256] on img at bounding box center [386, 274] width 97 height 90
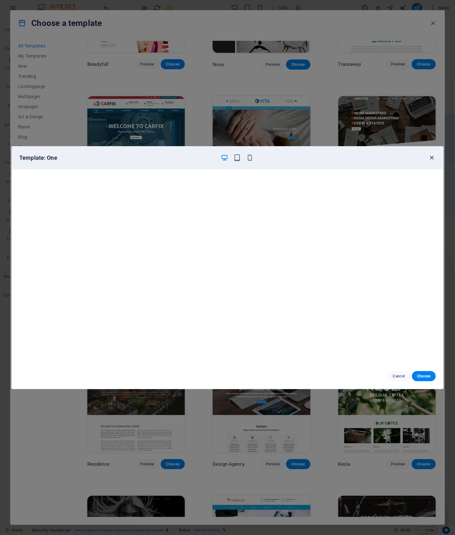
click at [431, 158] on icon "button" at bounding box center [431, 157] width 7 height 7
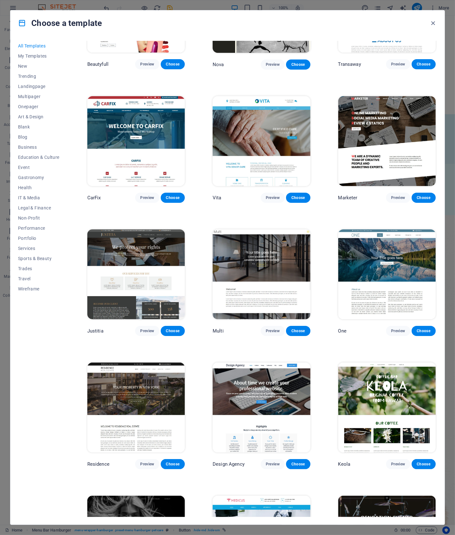
click at [279, 132] on img at bounding box center [261, 141] width 97 height 90
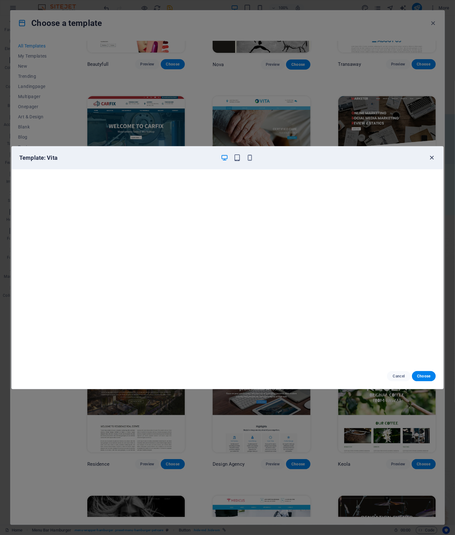
click at [431, 156] on icon "button" at bounding box center [431, 157] width 7 height 7
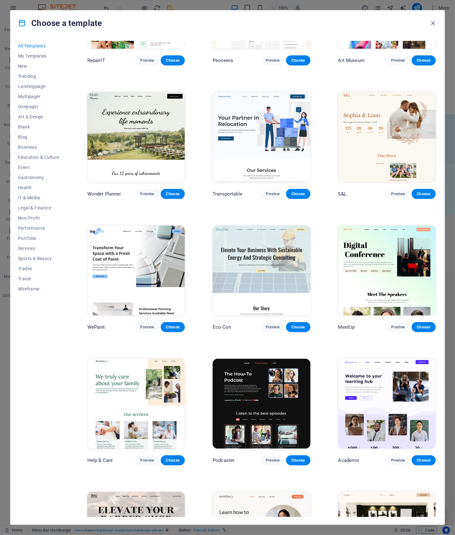
scroll to position [217, 0]
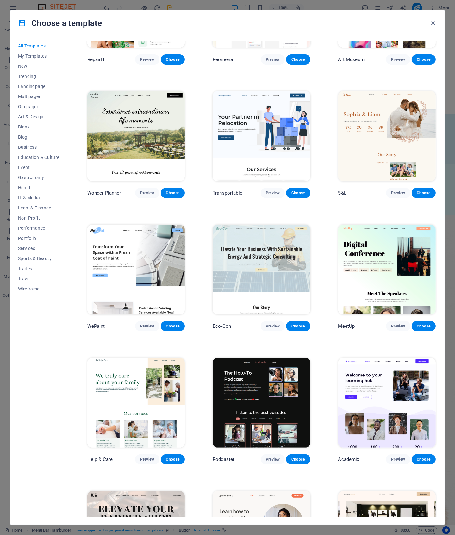
click at [160, 252] on img at bounding box center [135, 270] width 97 height 90
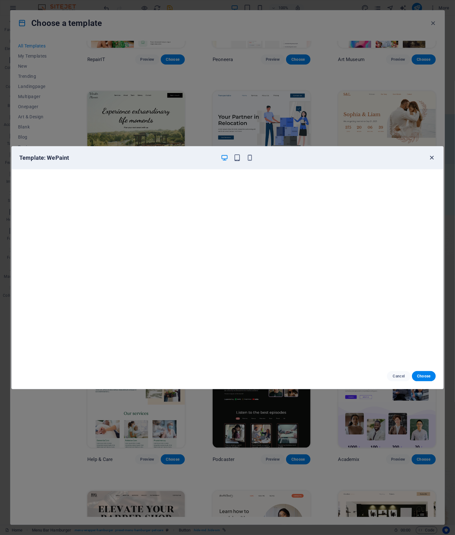
click at [432, 158] on icon "button" at bounding box center [431, 157] width 7 height 7
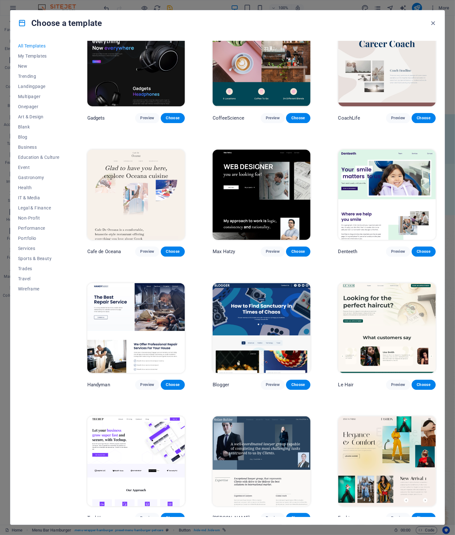
scroll to position [1630, 0]
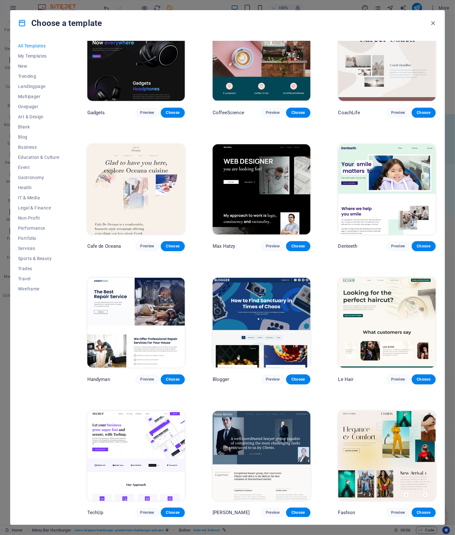
click at [162, 293] on img at bounding box center [135, 323] width 97 height 90
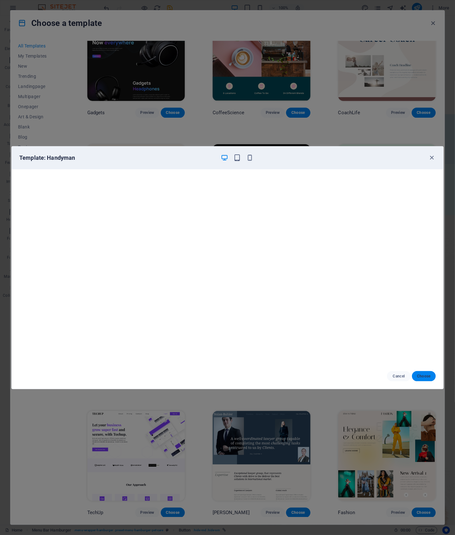
click at [424, 377] on span "Choose" at bounding box center [424, 376] width 14 height 5
